Goal: Information Seeking & Learning: Learn about a topic

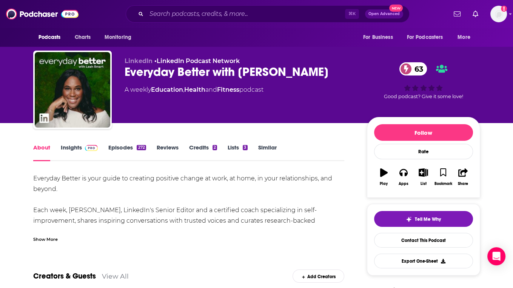
click at [77, 150] on link "Insights" at bounding box center [79, 152] width 37 height 17
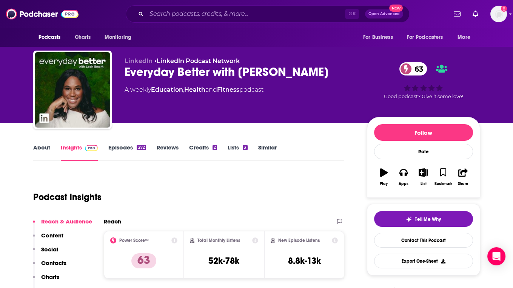
click at [183, 71] on div "Everyday Better with [PERSON_NAME] 63" at bounding box center [240, 72] width 230 height 15
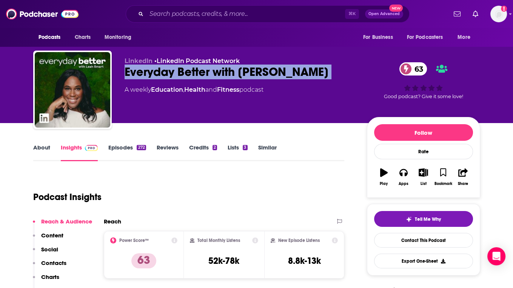
click at [183, 71] on div "Everyday Better with [PERSON_NAME] 63" at bounding box center [240, 72] width 230 height 15
copy div "Everyday Better with [PERSON_NAME] 63"
click at [214, 60] on link "LinkedIn Podcast Network" at bounding box center [198, 60] width 83 height 7
